Goal: Information Seeking & Learning: Learn about a topic

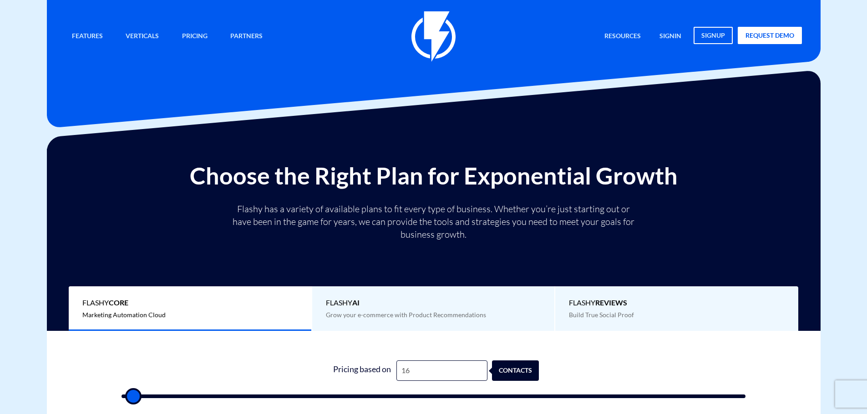
type input "165"
type input "500"
type input "1,650"
type input "1500"
type input "16,500"
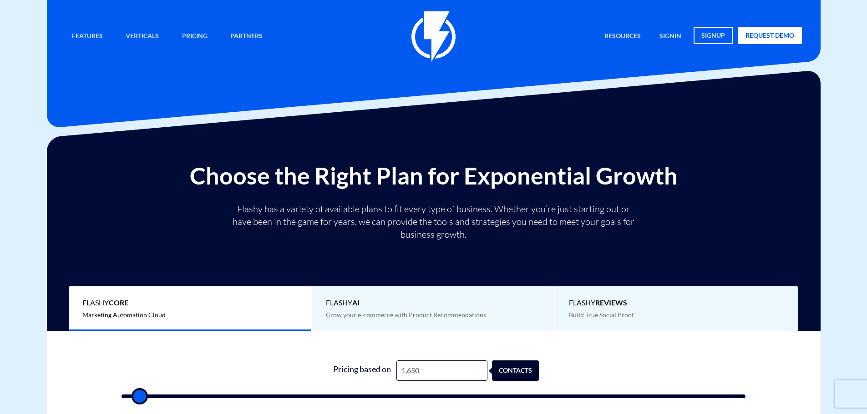
type input "16500"
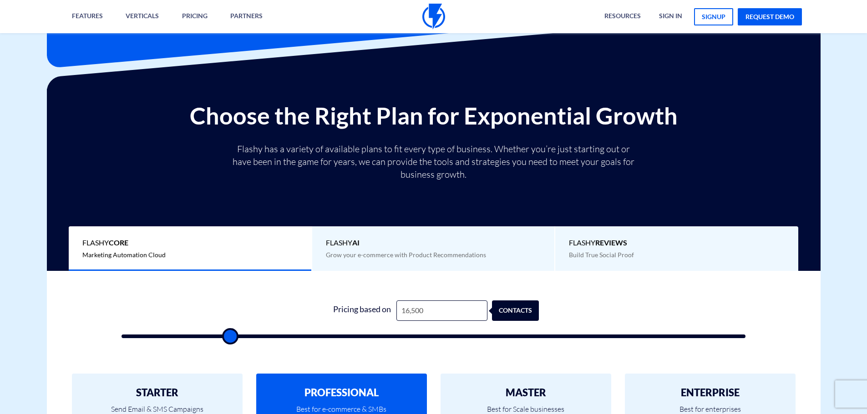
scroll to position [227, 0]
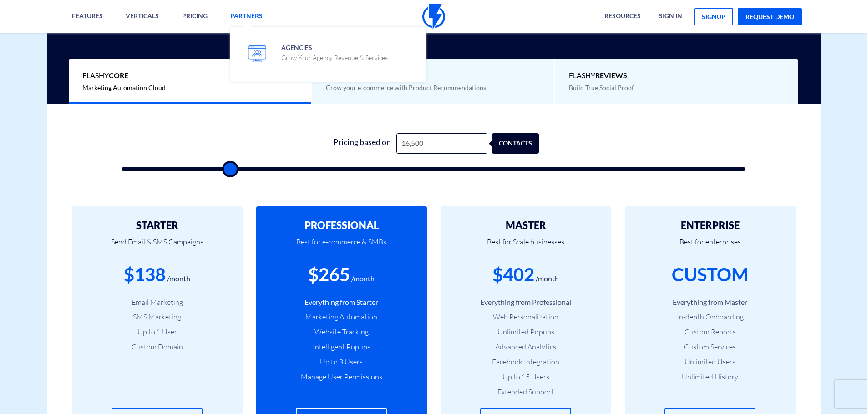
type input "16,500"
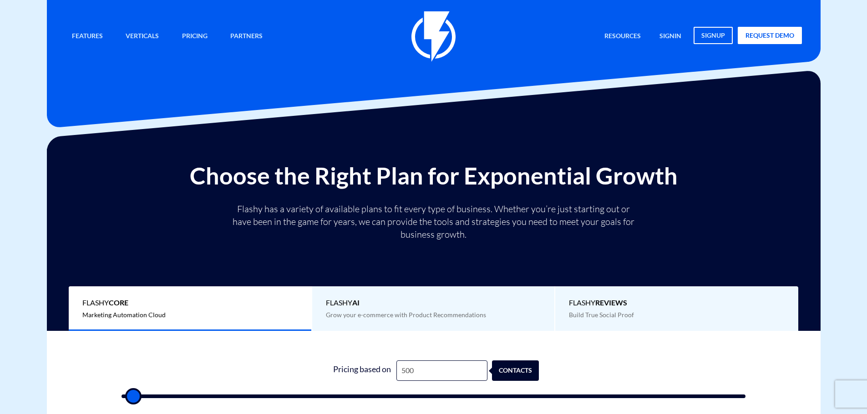
type input "4"
type input "500"
type input "48"
type input "500"
type input "485"
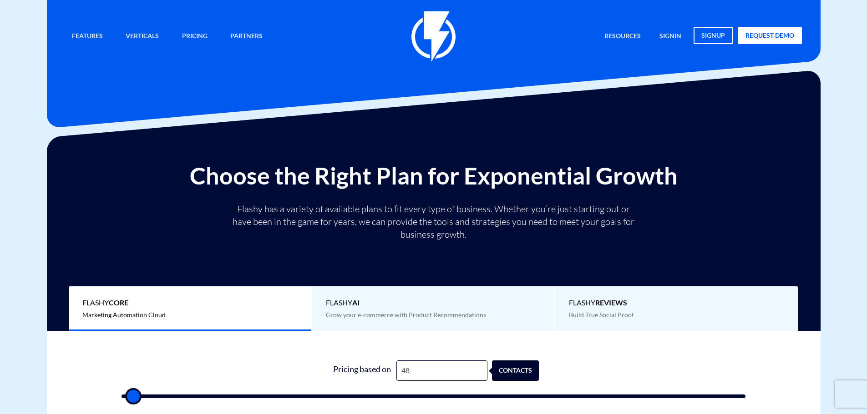
type input "500"
type input "4,852"
type input "5000"
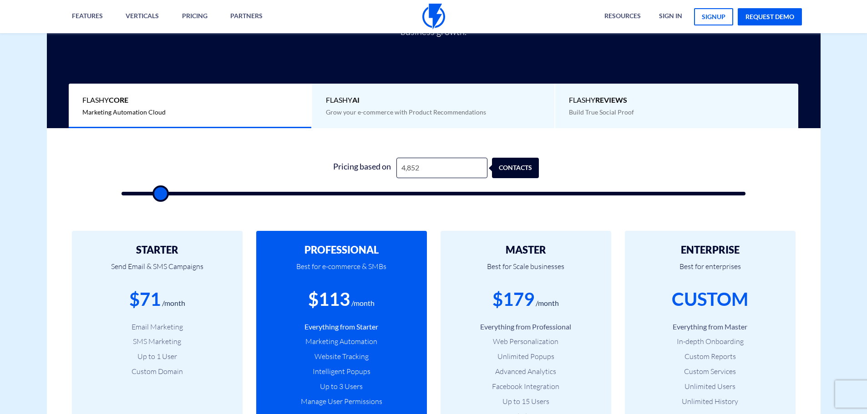
scroll to position [318, 0]
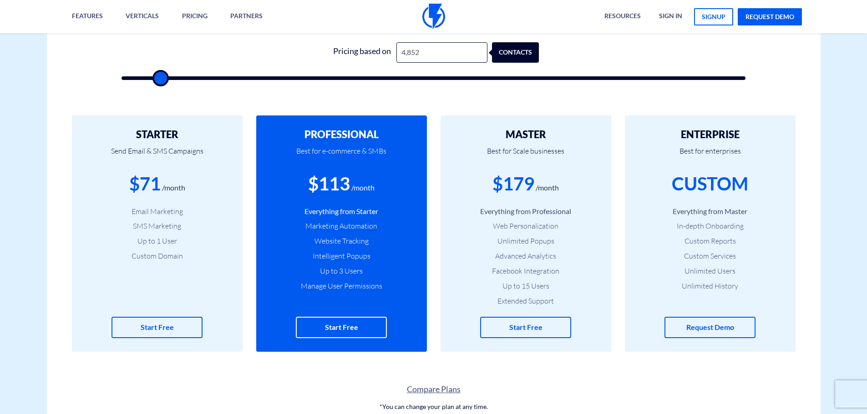
type input "4,852"
